Goal: Information Seeking & Learning: Learn about a topic

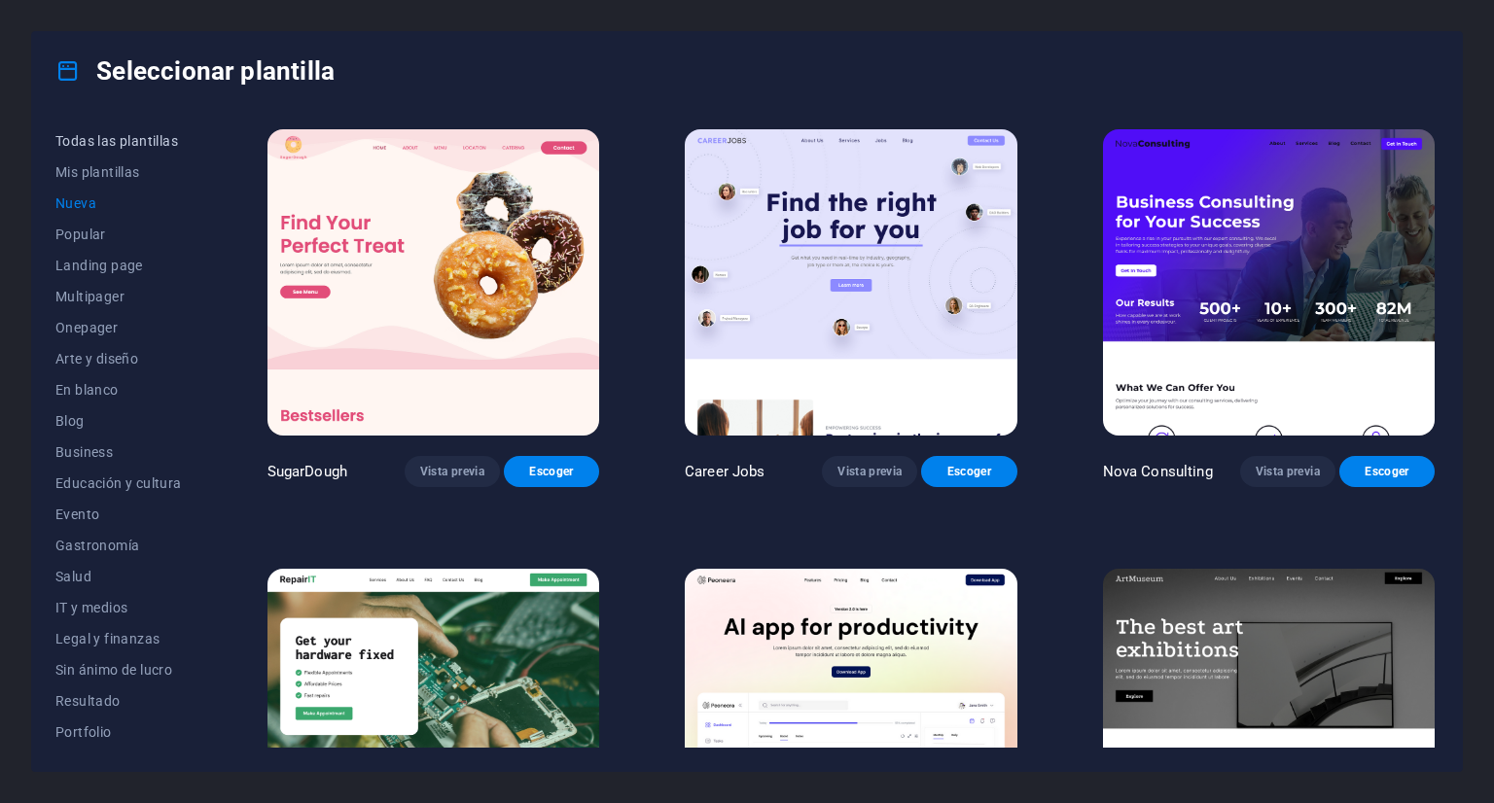
click at [141, 137] on span "Todas las plantillas" at bounding box center [118, 141] width 126 height 16
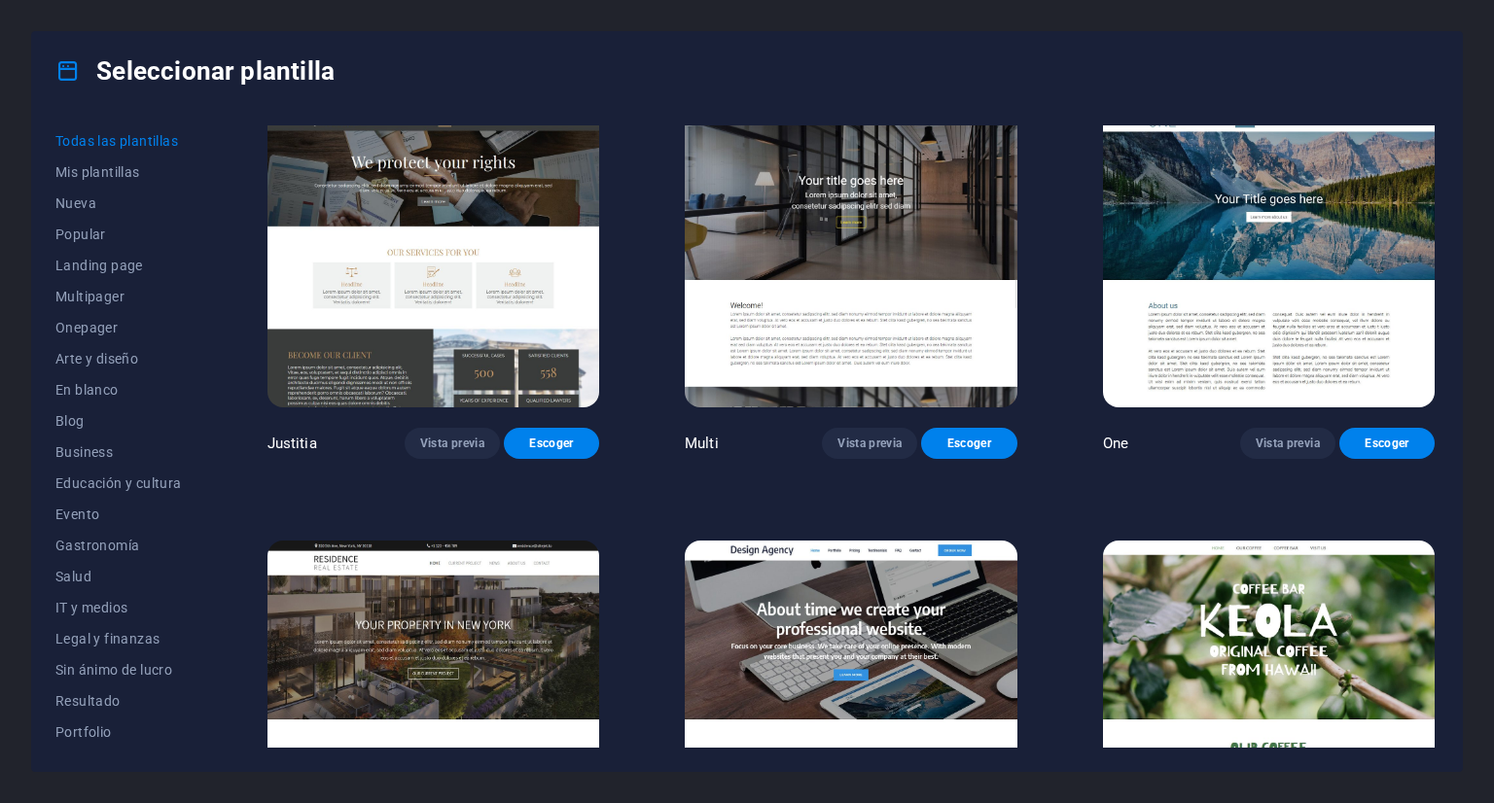
scroll to position [18087, 0]
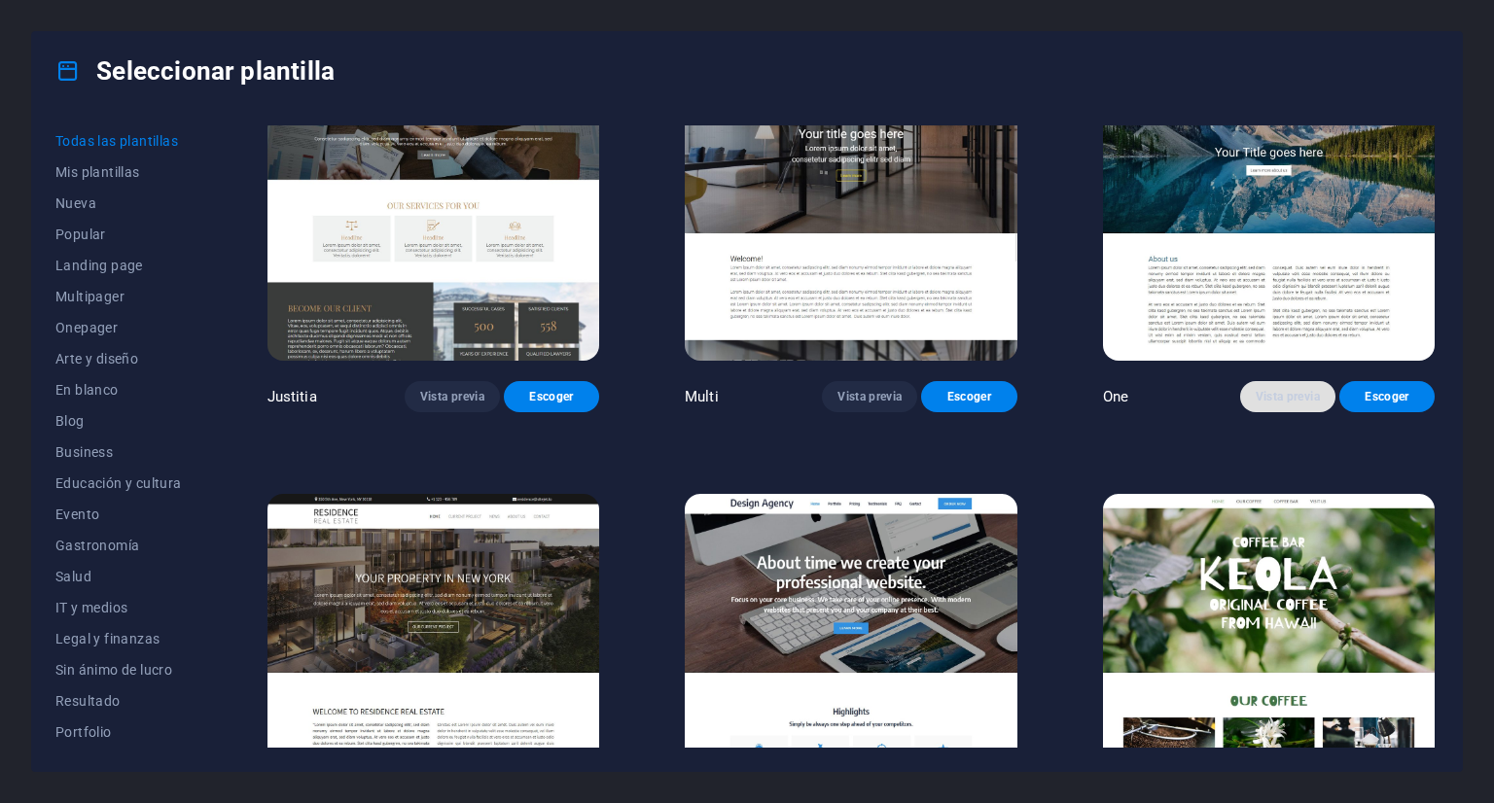
click at [1269, 389] on span "Vista previa" at bounding box center [1287, 397] width 64 height 16
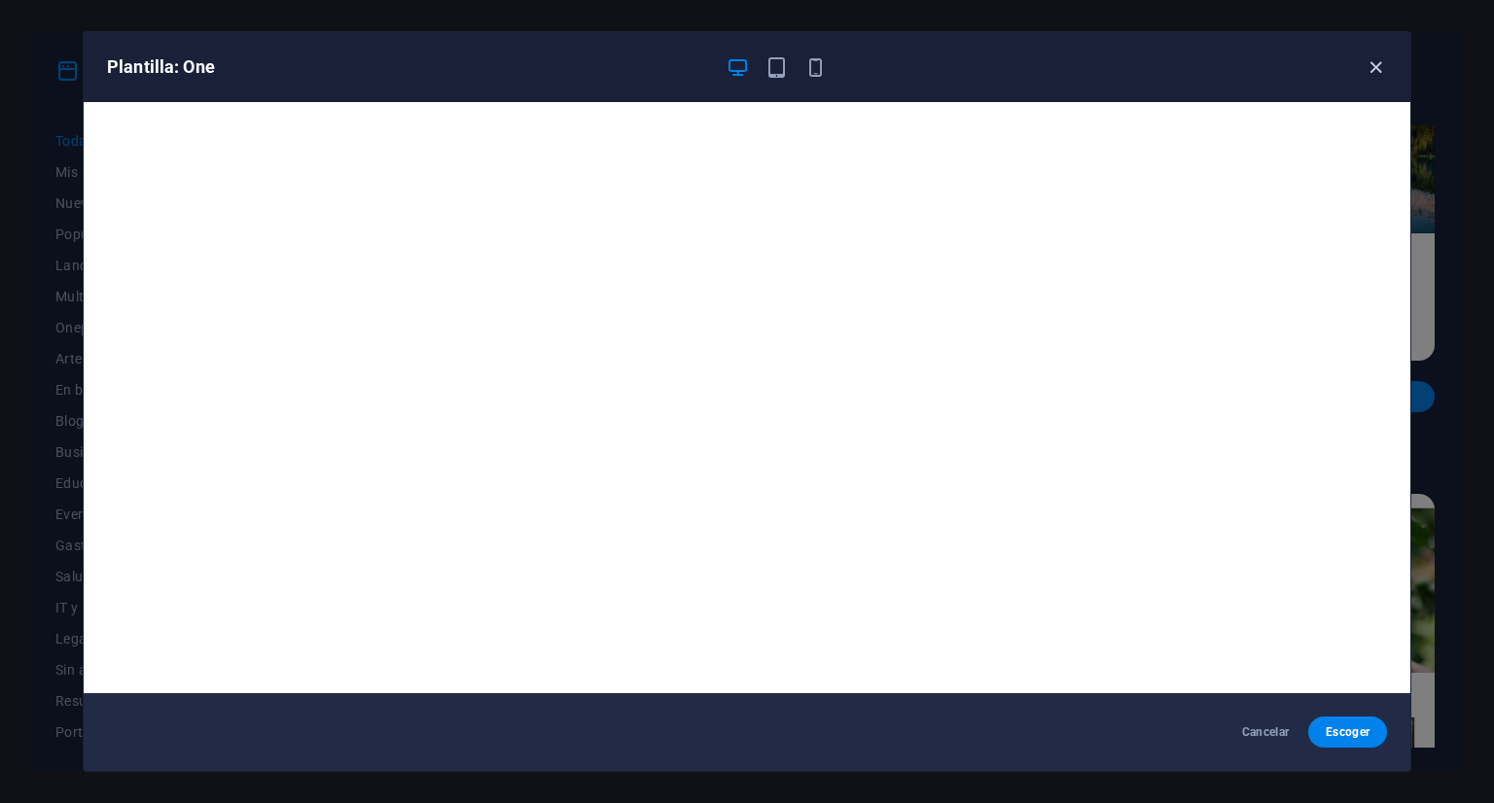
click at [1375, 67] on icon "button" at bounding box center [1375, 67] width 22 height 22
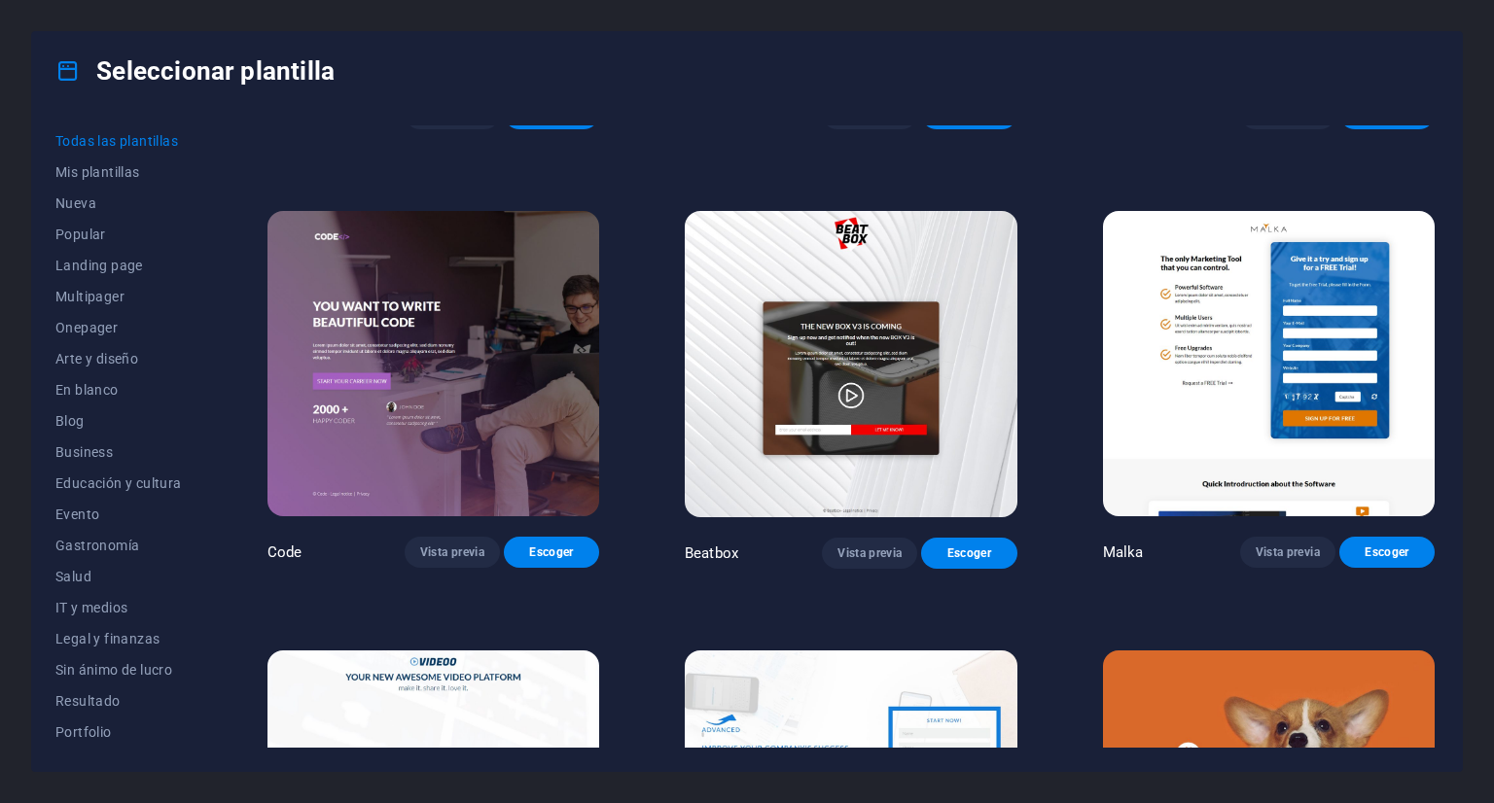
scroll to position [20615, 0]
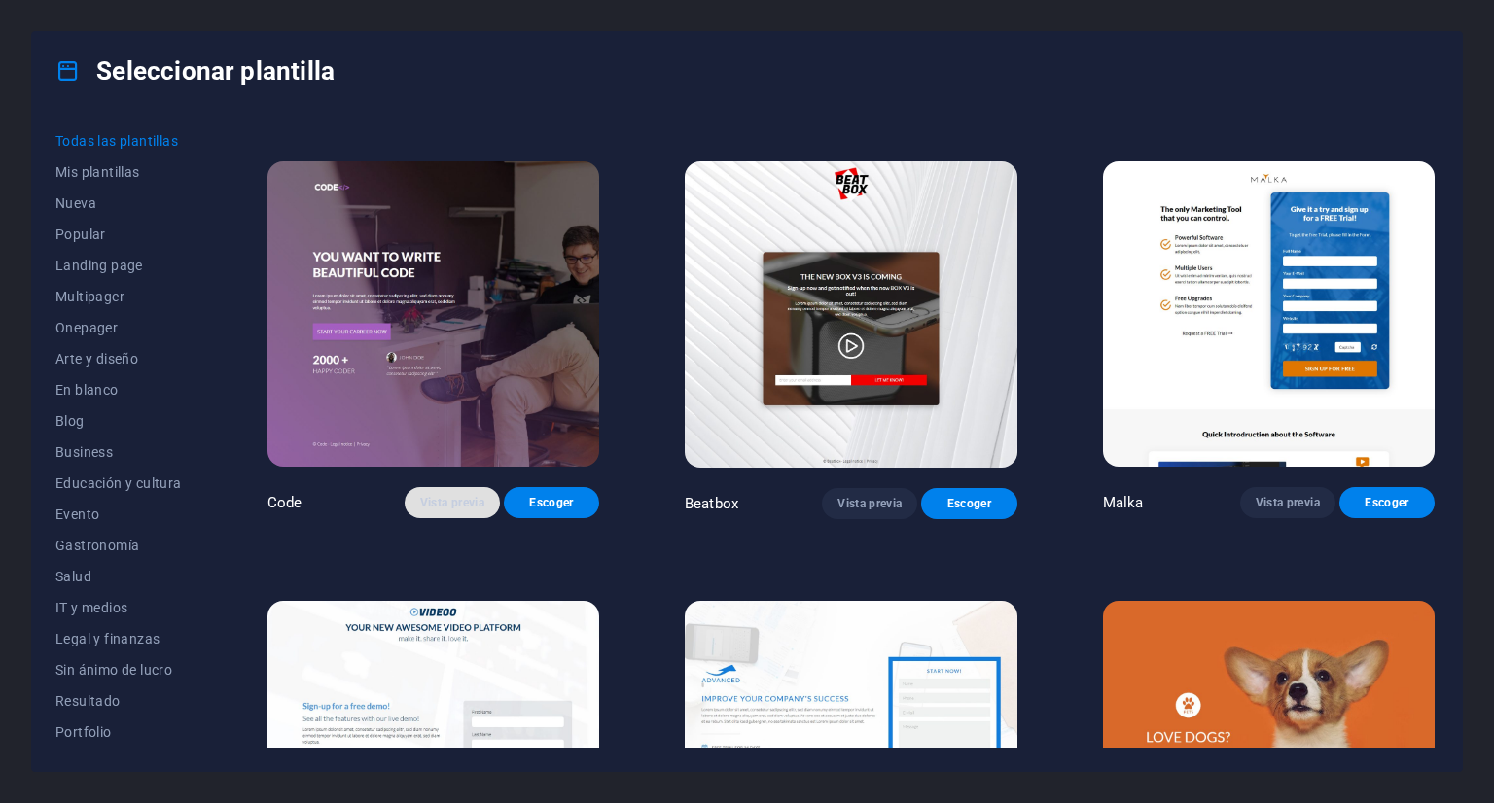
click at [456, 495] on span "Vista previa" at bounding box center [452, 503] width 64 height 16
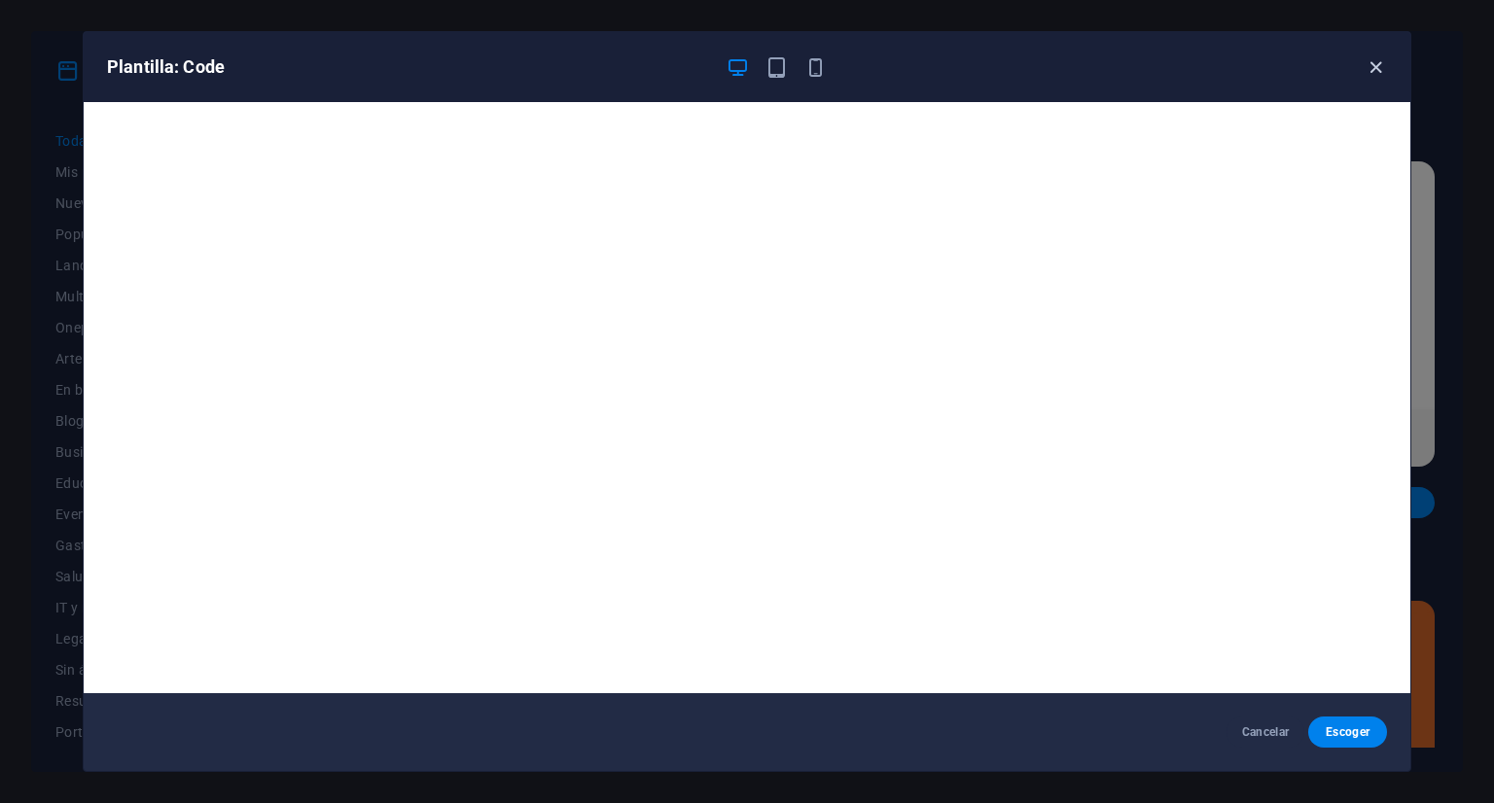
click at [1373, 67] on icon "button" at bounding box center [1375, 67] width 22 height 22
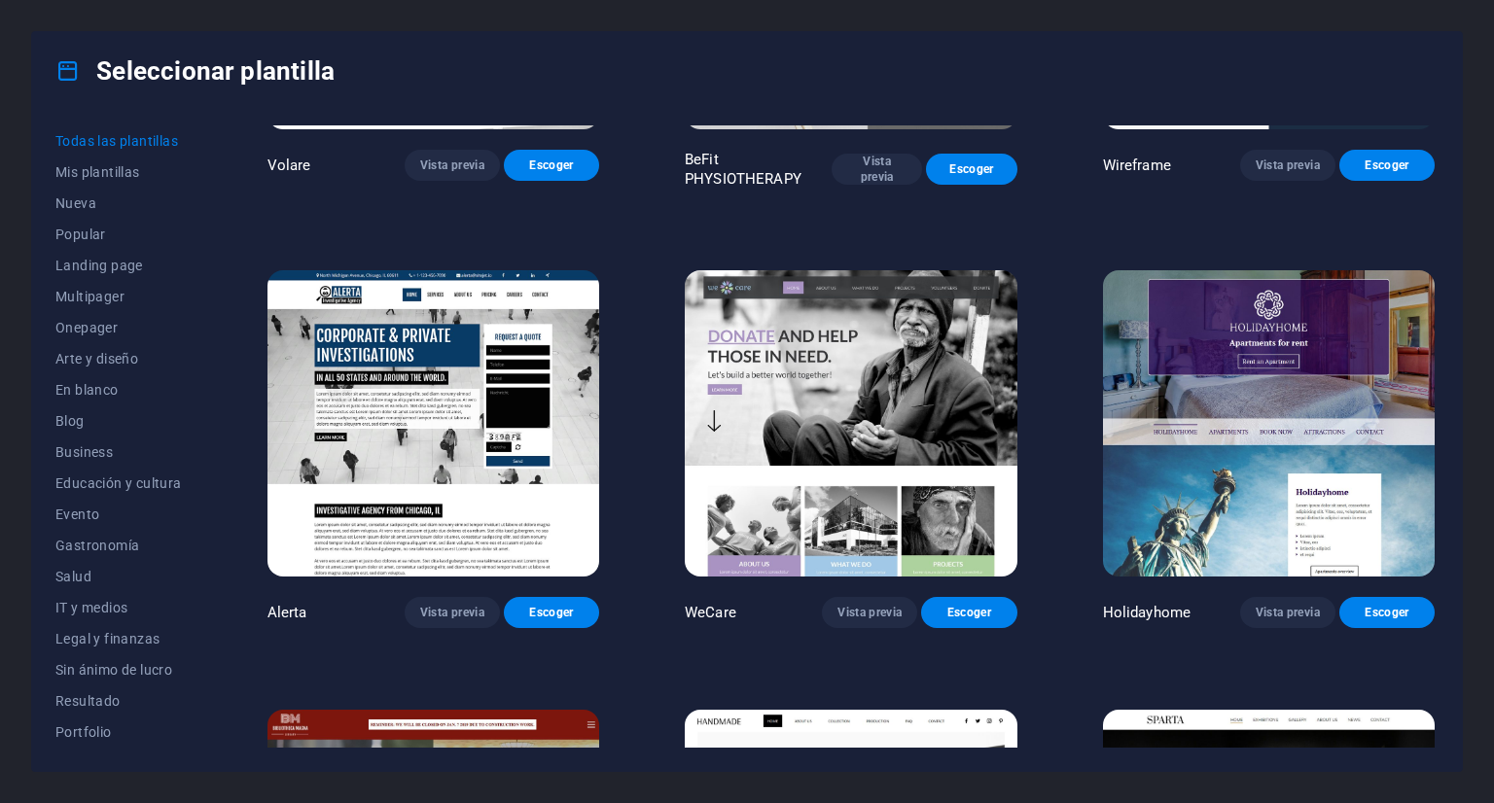
scroll to position [11252, 0]
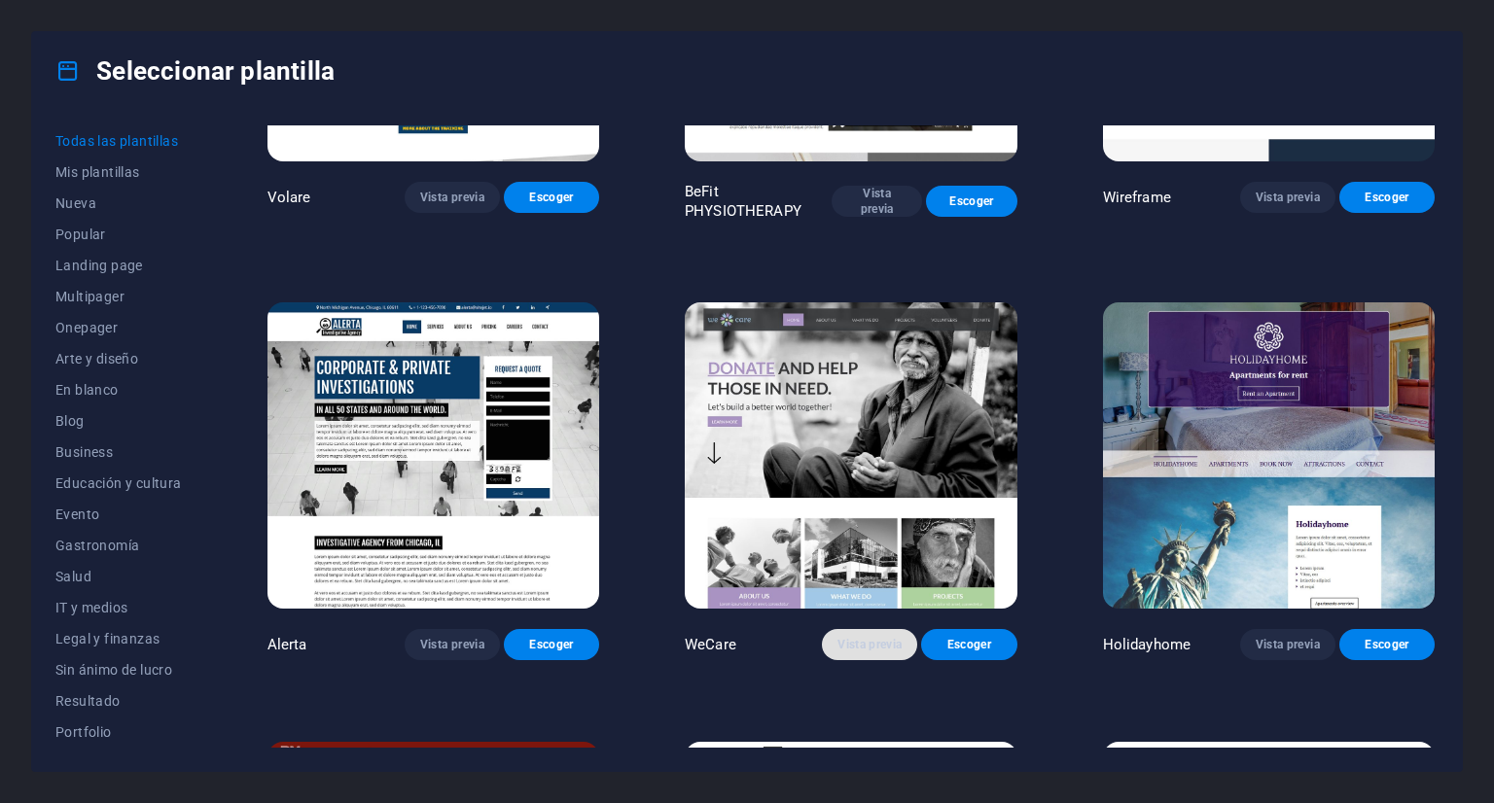
click at [844, 637] on span "Vista previa" at bounding box center [869, 645] width 64 height 16
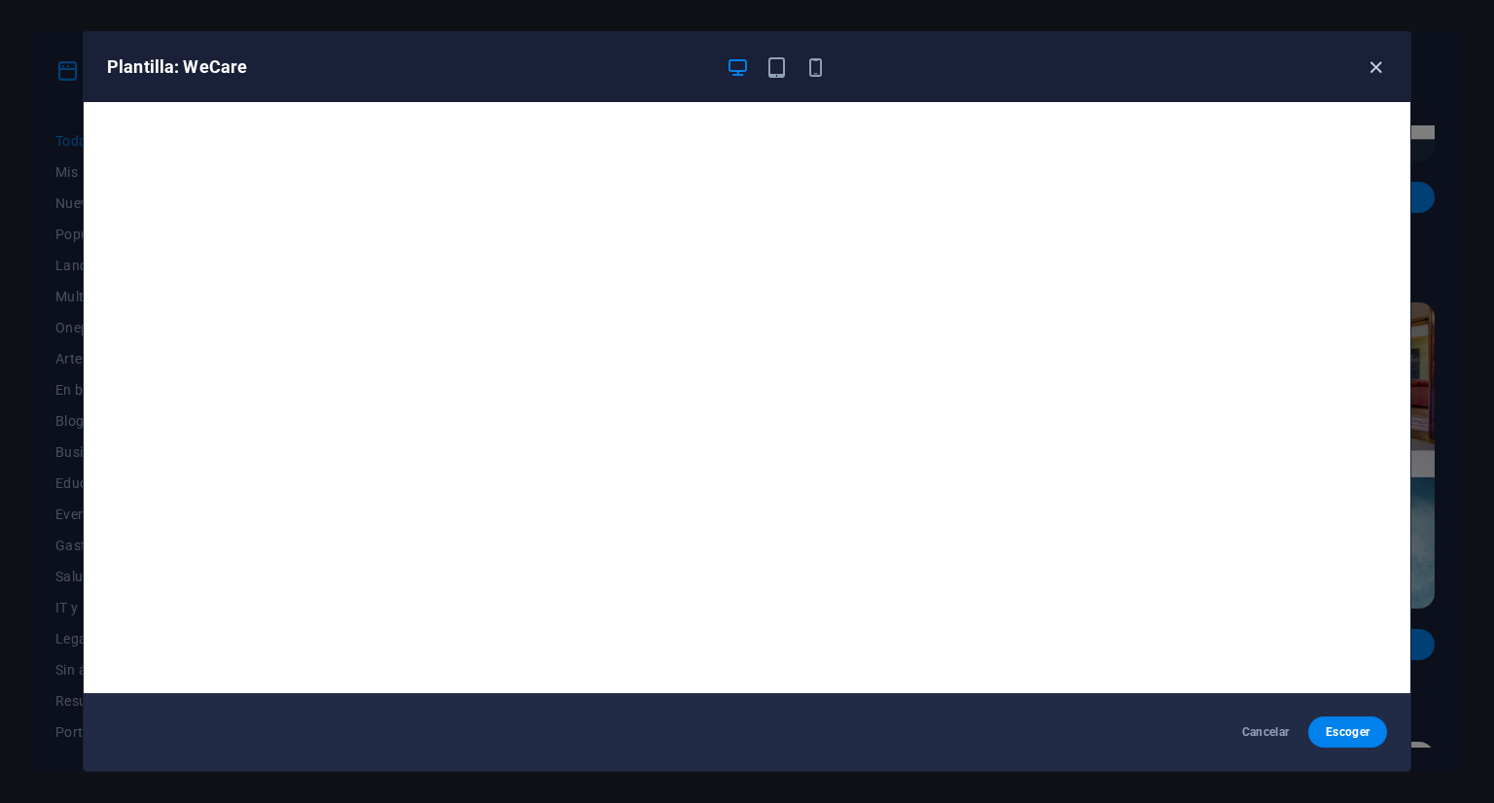
click at [1373, 64] on icon "button" at bounding box center [1375, 67] width 22 height 22
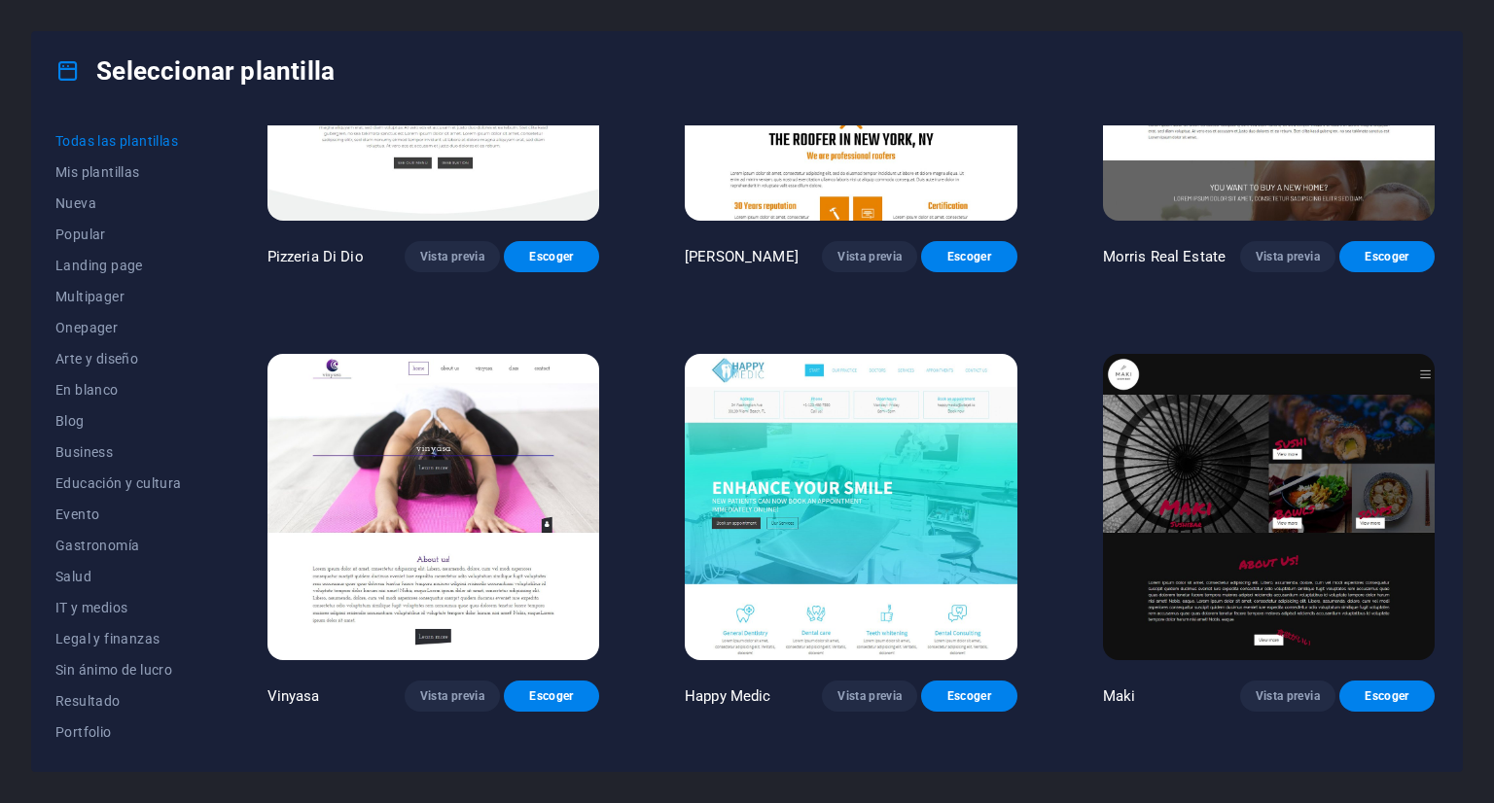
scroll to position [9404, 0]
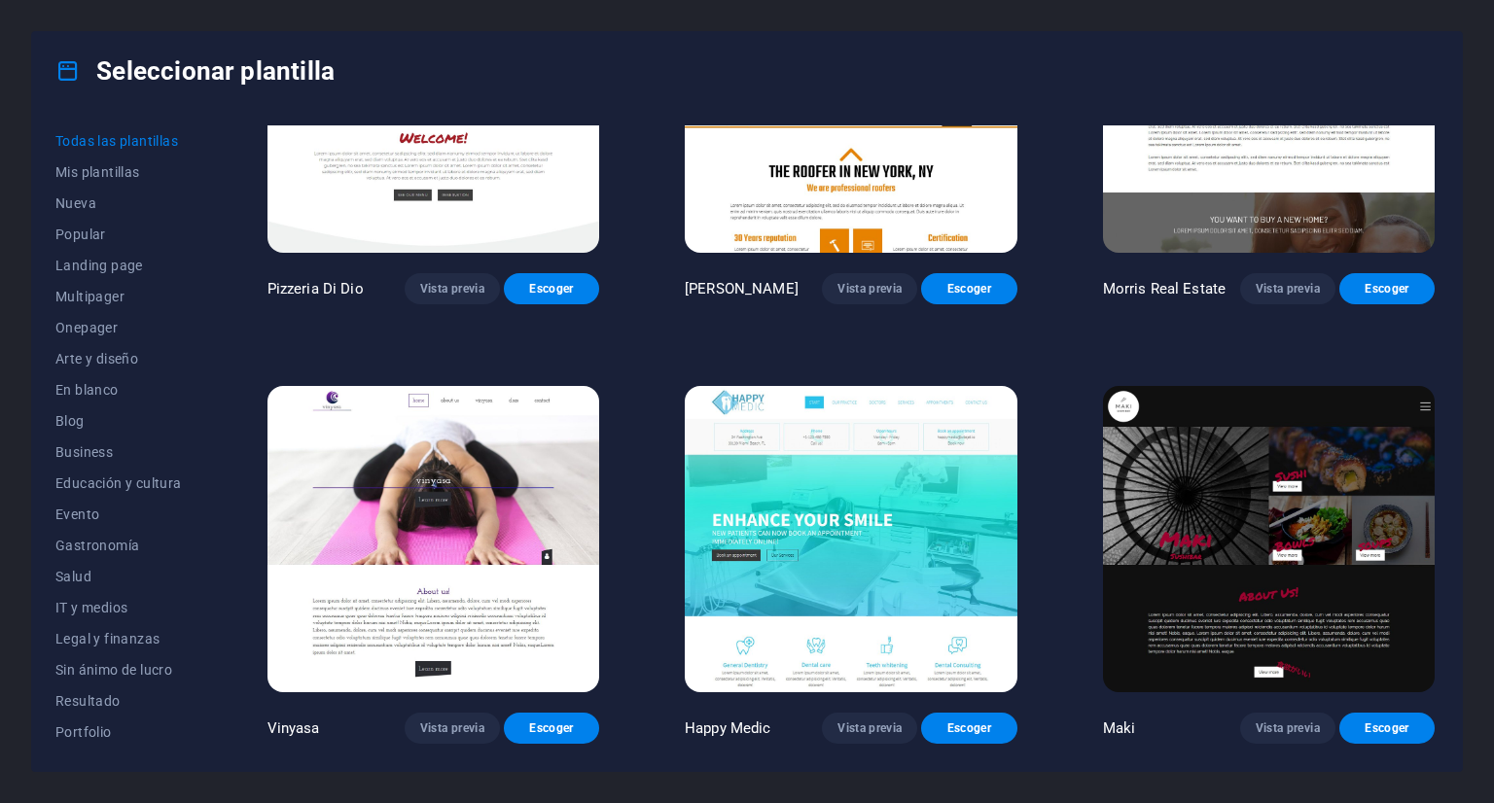
click at [424, 626] on img at bounding box center [433, 539] width 332 height 306
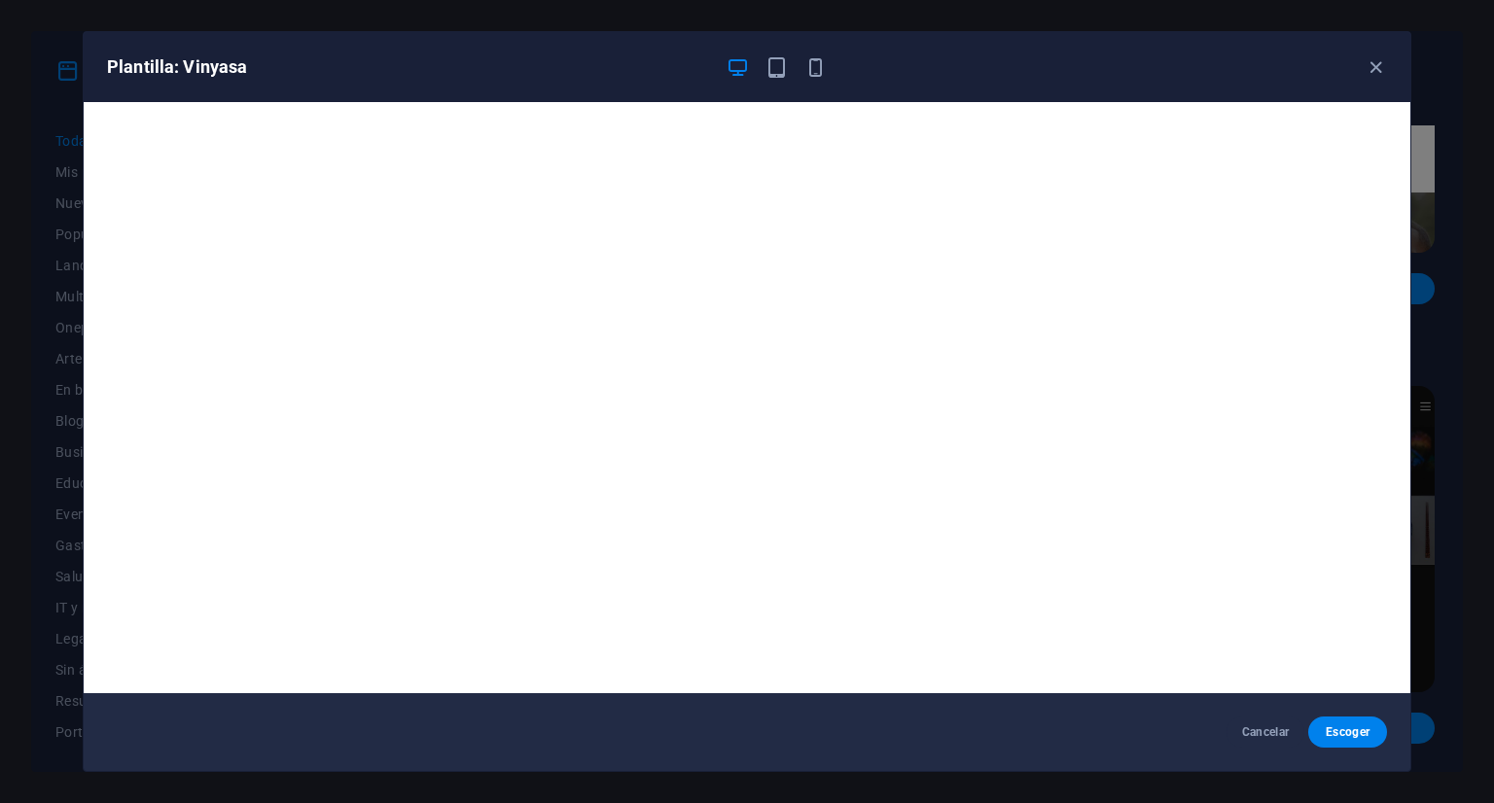
scroll to position [0, 0]
click at [1381, 63] on icon "button" at bounding box center [1375, 67] width 22 height 22
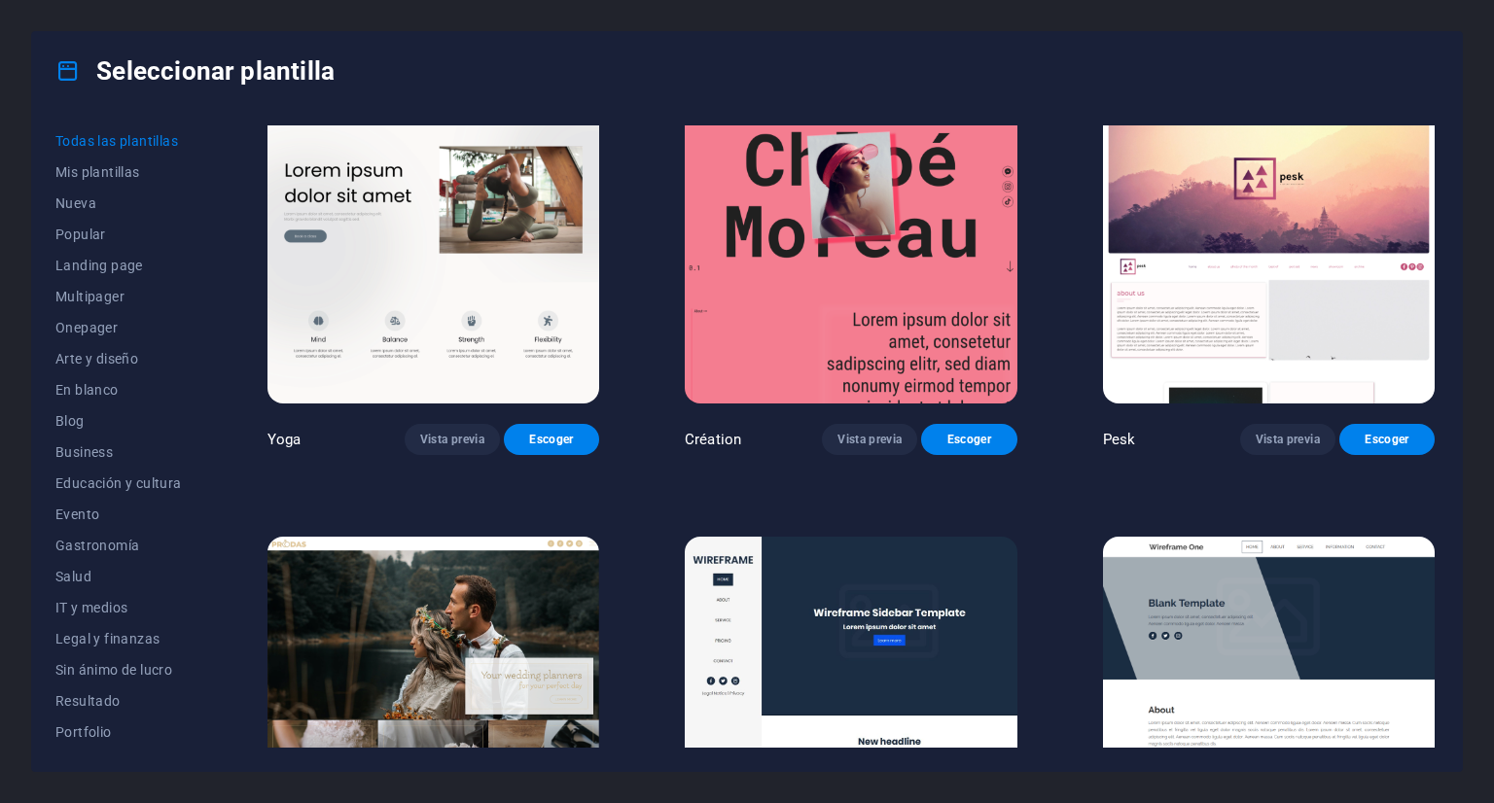
scroll to position [7070, 0]
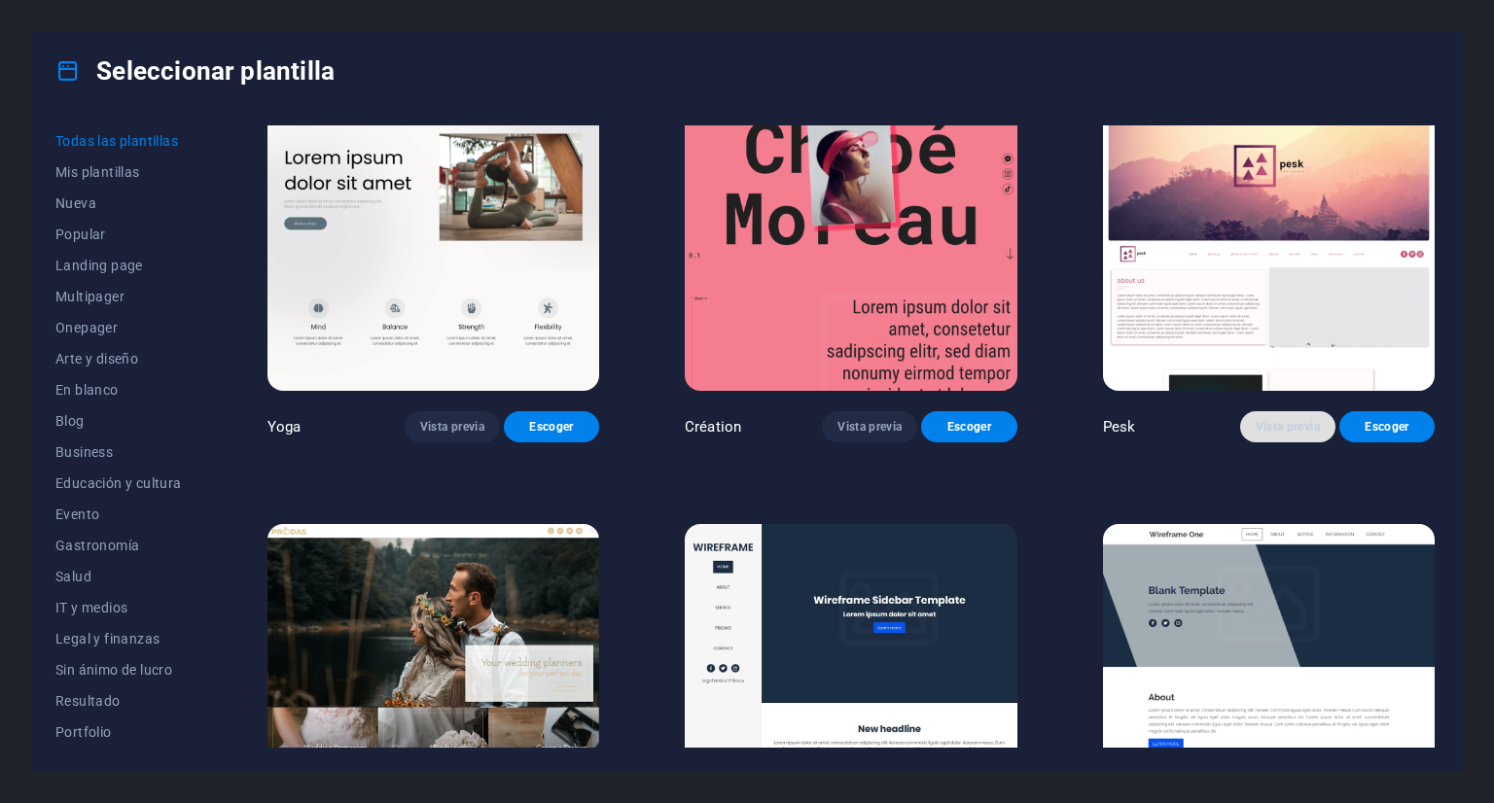
click at [1279, 419] on span "Vista previa" at bounding box center [1287, 427] width 64 height 16
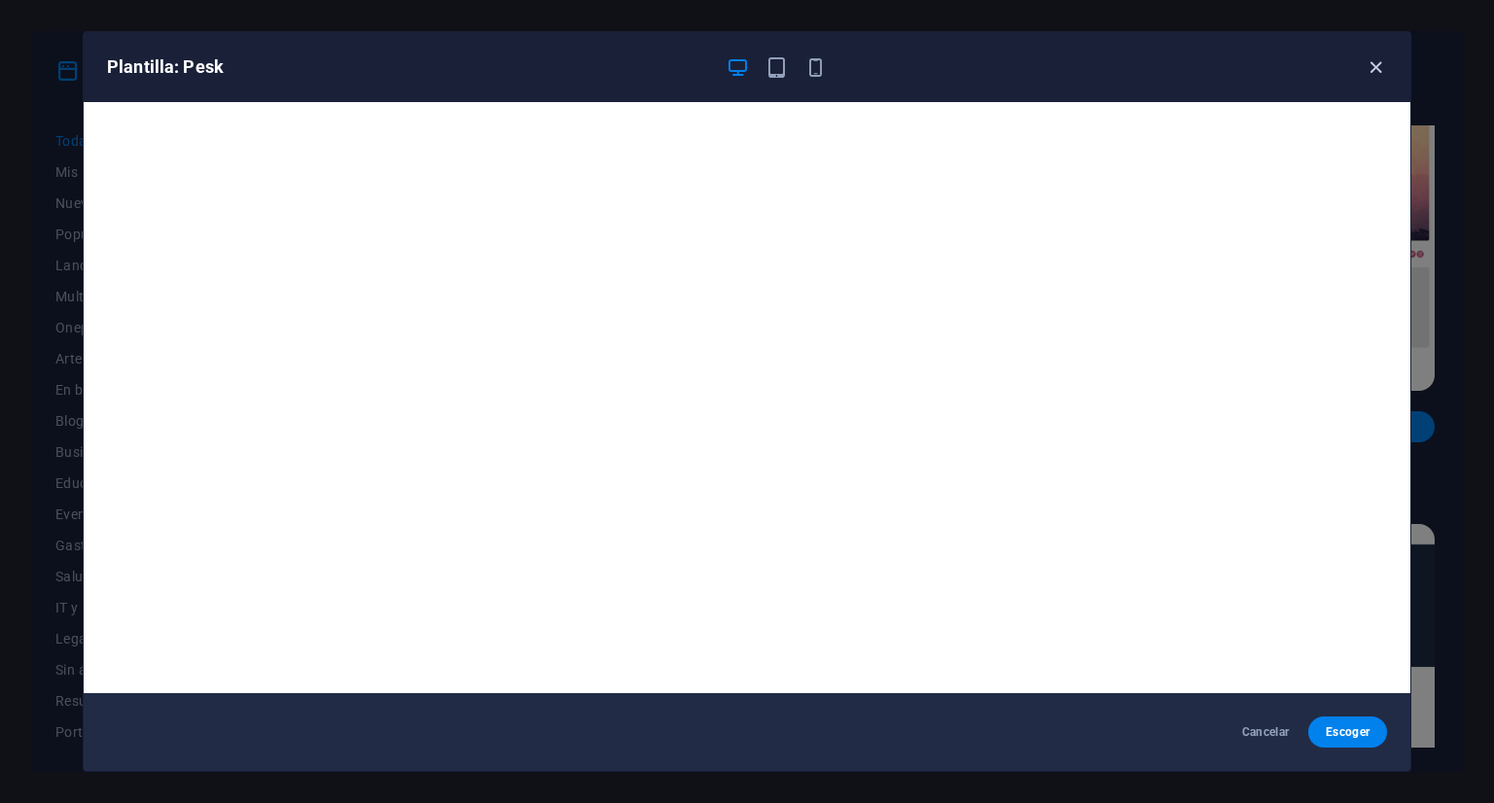
click at [1381, 67] on icon "button" at bounding box center [1375, 67] width 22 height 22
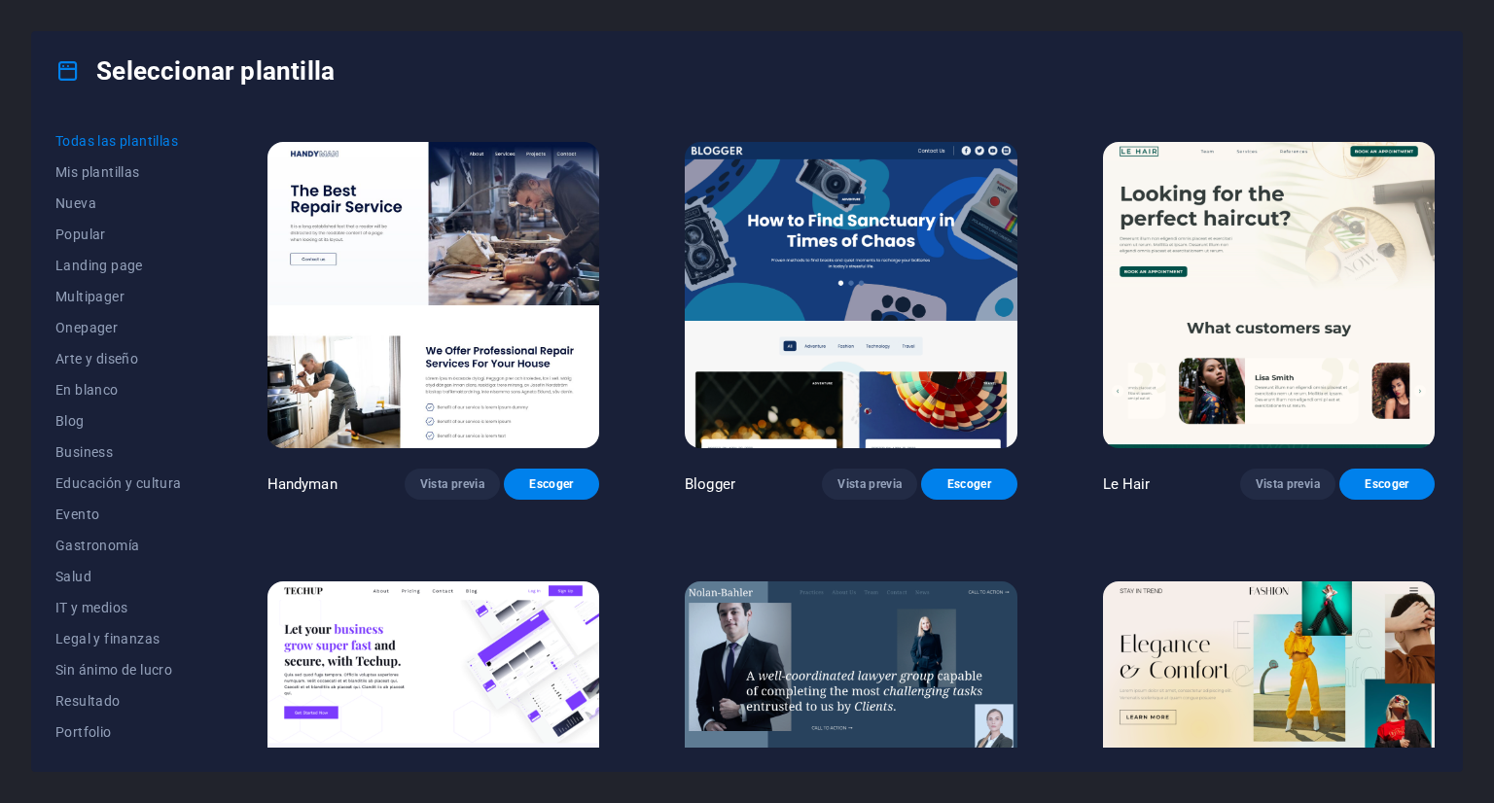
scroll to position [6098, 0]
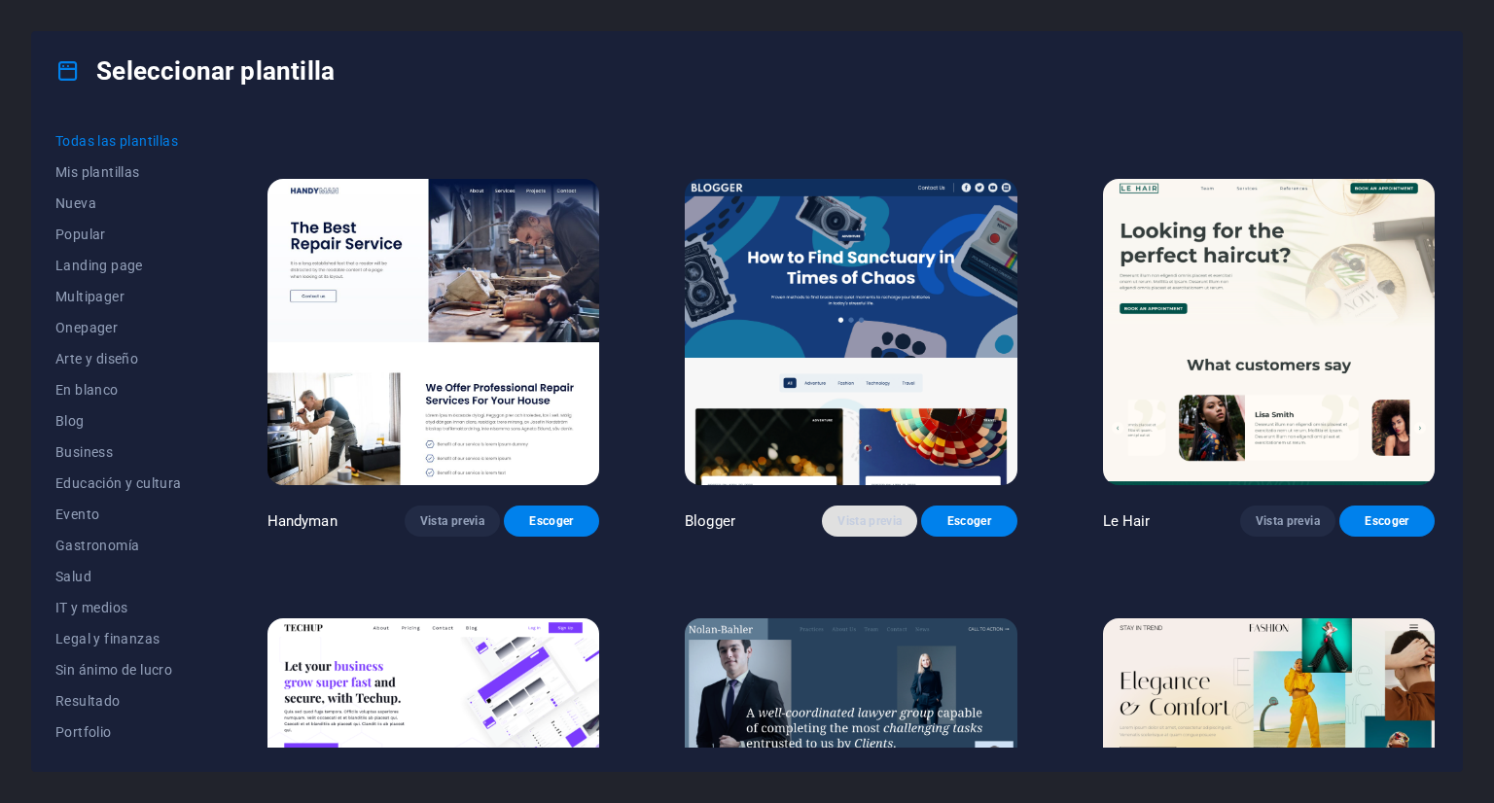
click at [871, 513] on span "Vista previa" at bounding box center [869, 521] width 64 height 16
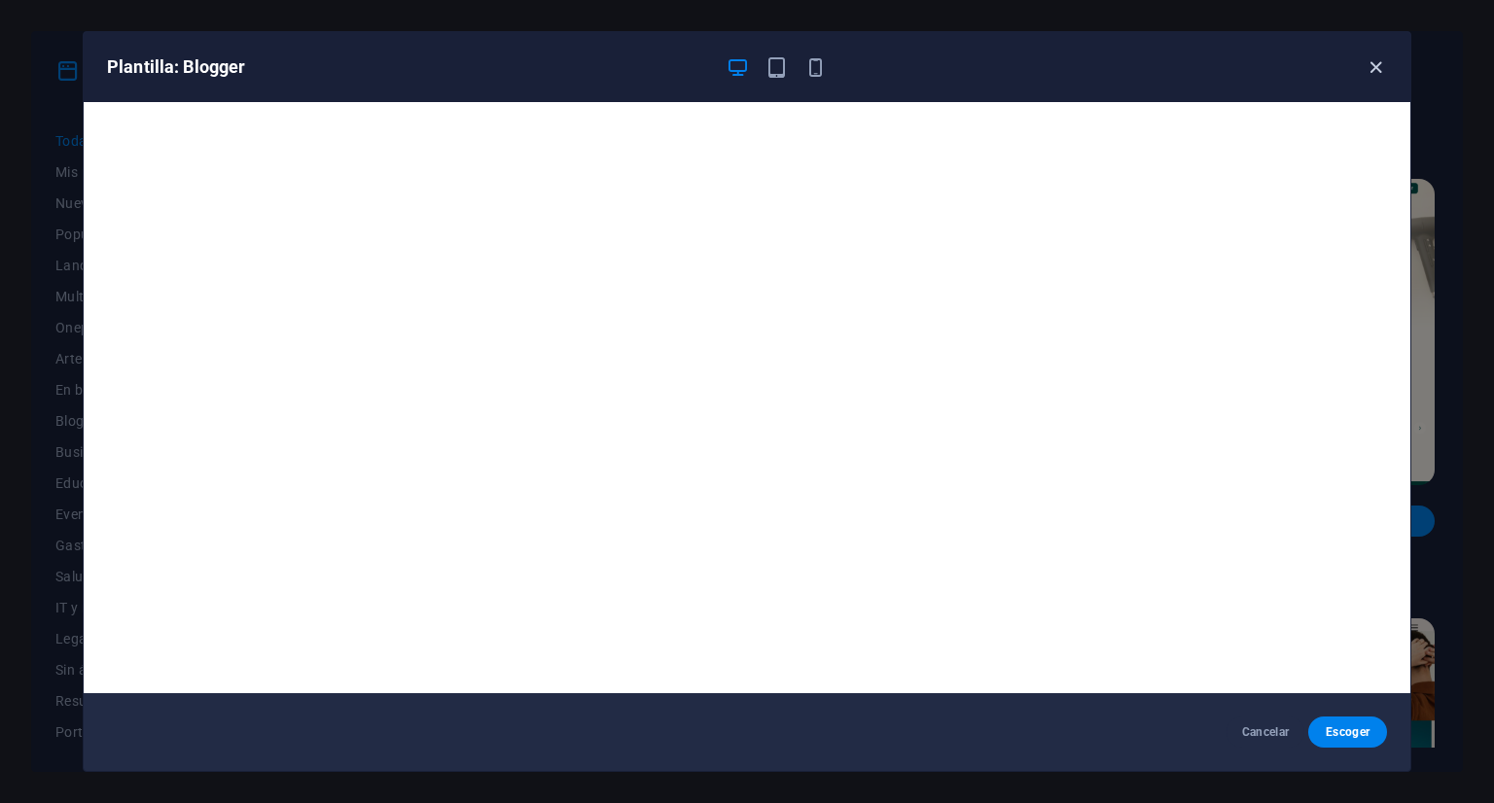
click at [1370, 56] on icon "button" at bounding box center [1375, 67] width 22 height 22
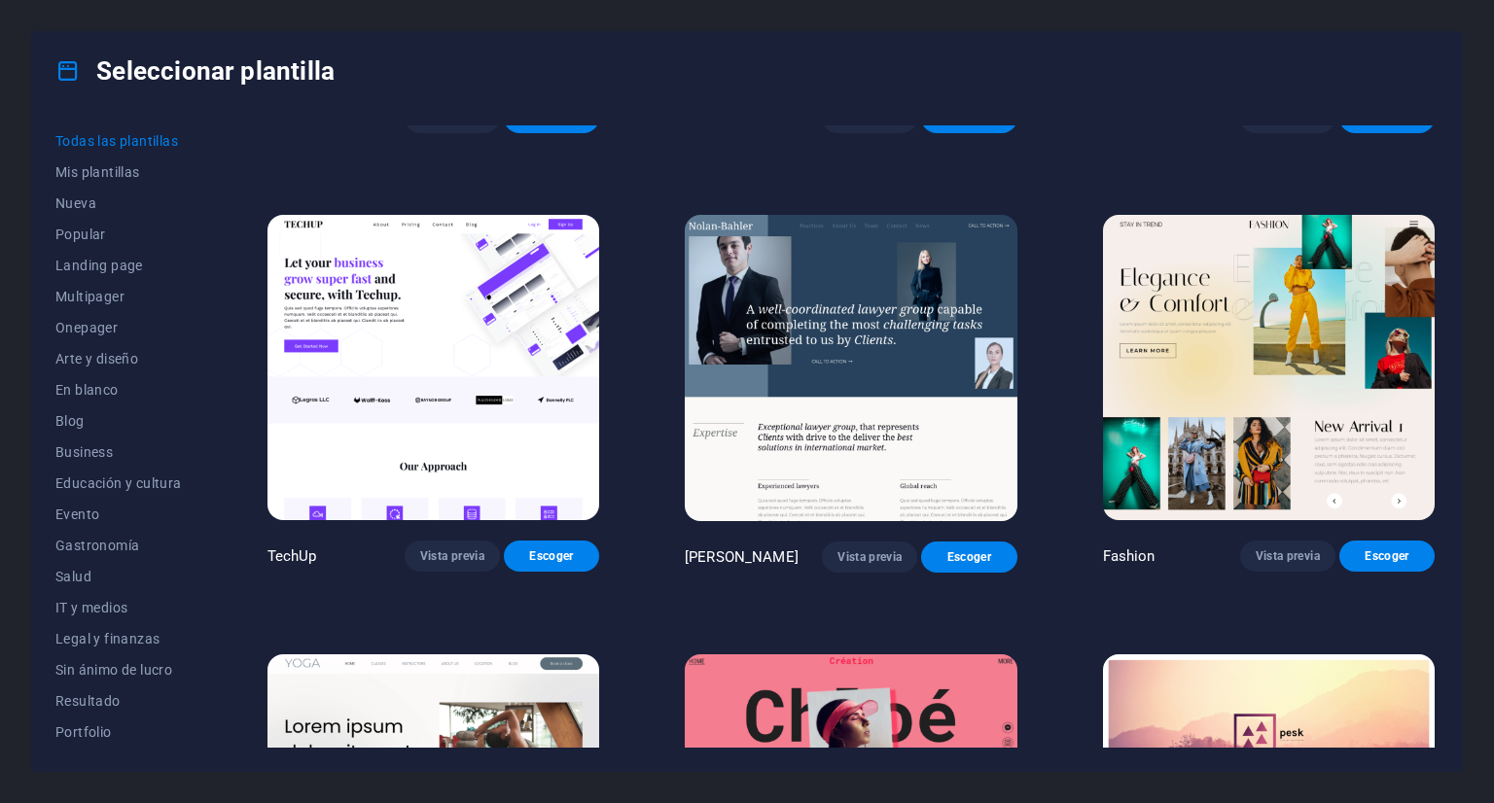
scroll to position [6515, 0]
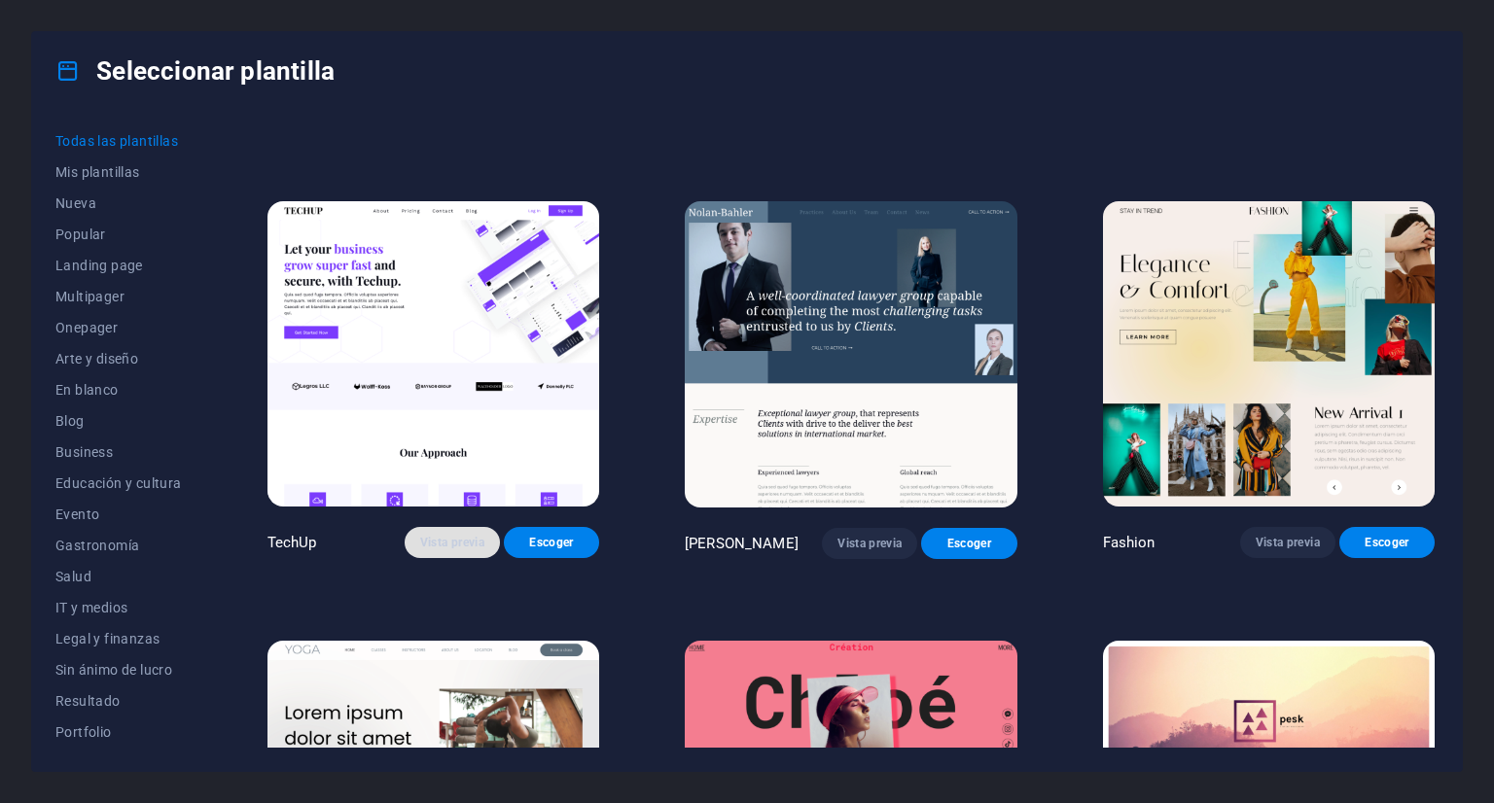
click at [465, 535] on span "Vista previa" at bounding box center [452, 543] width 64 height 16
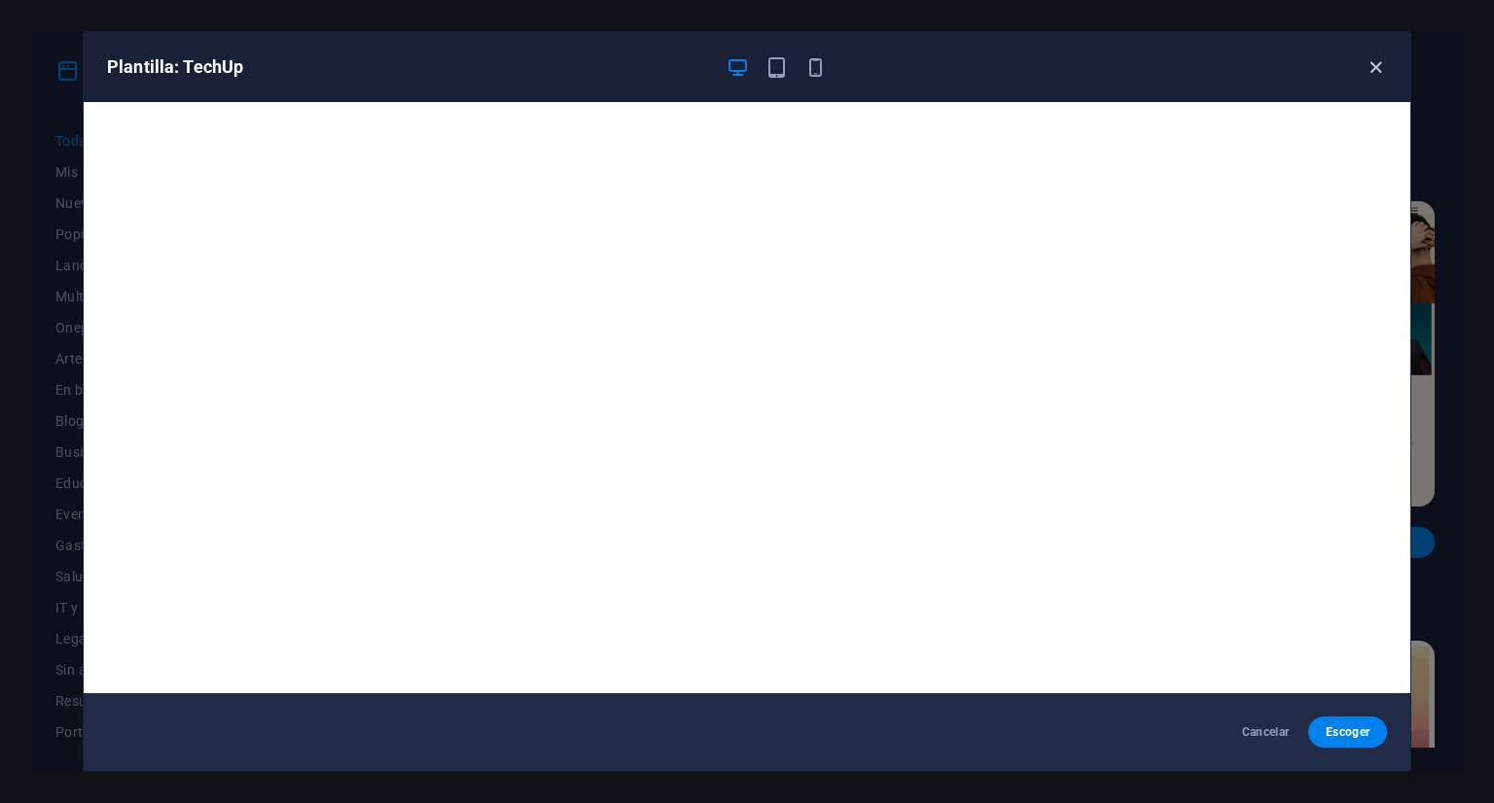
click at [1369, 66] on icon "button" at bounding box center [1375, 67] width 22 height 22
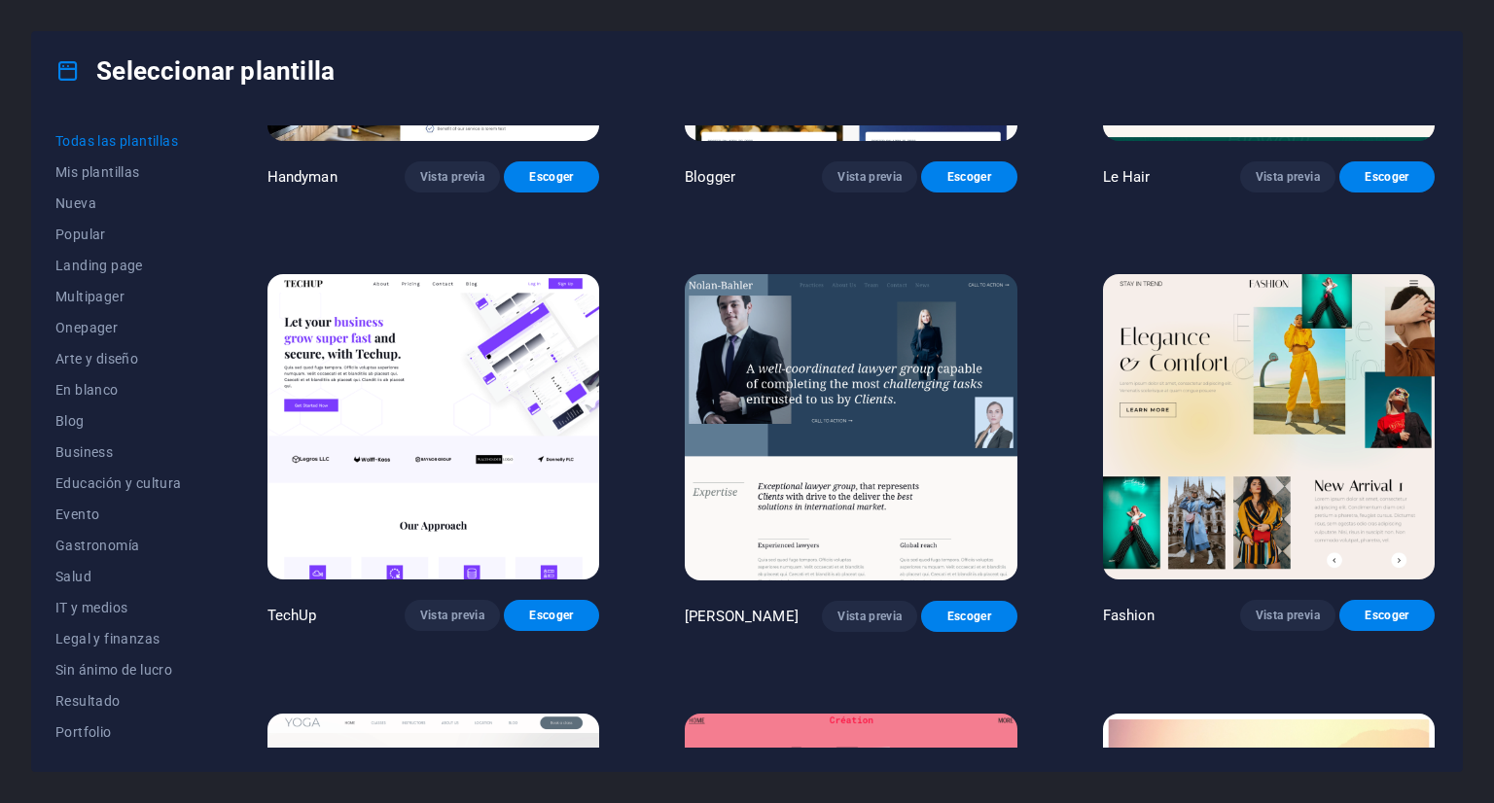
scroll to position [6515, 0]
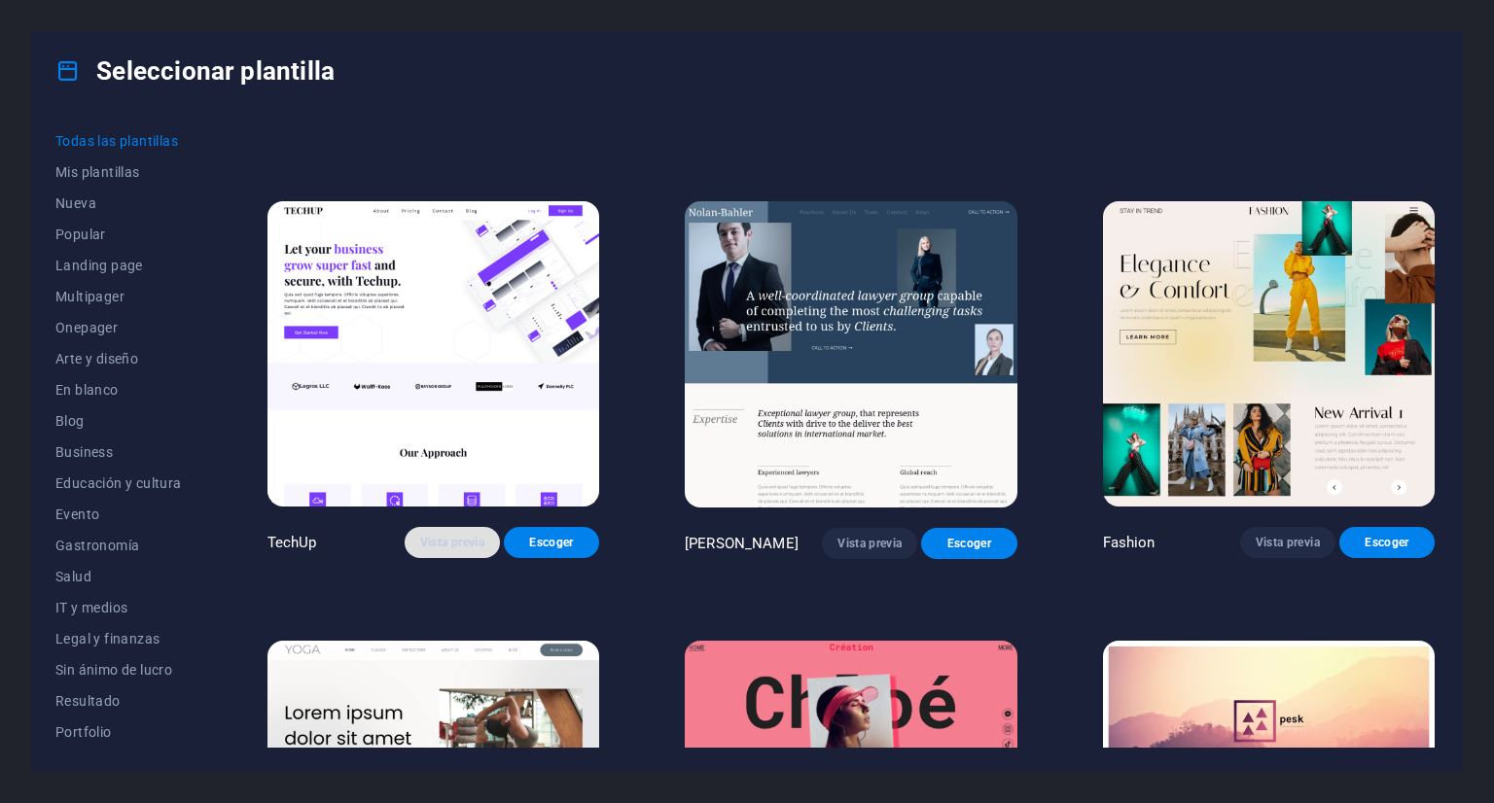
click at [439, 535] on span "Vista previa" at bounding box center [452, 543] width 64 height 16
